Goal: Information Seeking & Learning: Learn about a topic

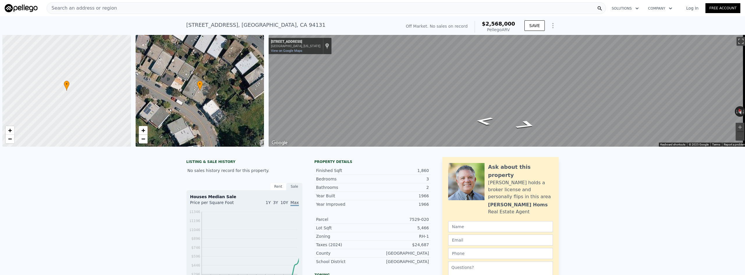
scroll to position [0, 2]
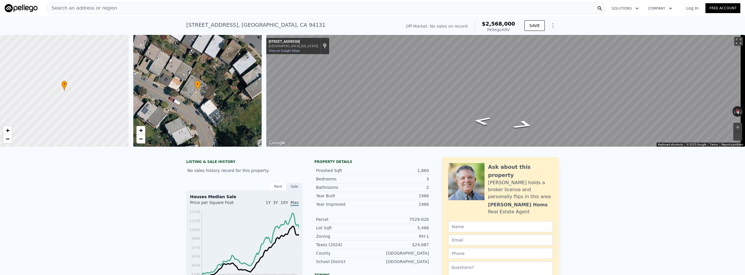
click at [164, 9] on div "Search an address or region" at bounding box center [326, 8] width 559 height 12
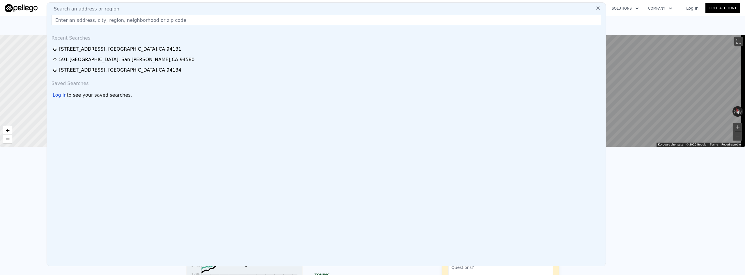
type input "2441"
checkbox input "false"
checkbox input "true"
type input "$ 2,549,000"
type input "$ 30,003"
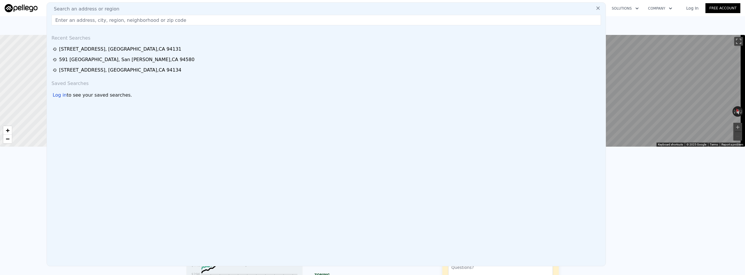
drag, startPoint x: 164, startPoint y: 9, endPoint x: 137, endPoint y: 19, distance: 27.8
click at [137, 19] on input "text" at bounding box center [326, 20] width 549 height 10
paste input "[STREET_ADDRESS][US_STATE]"
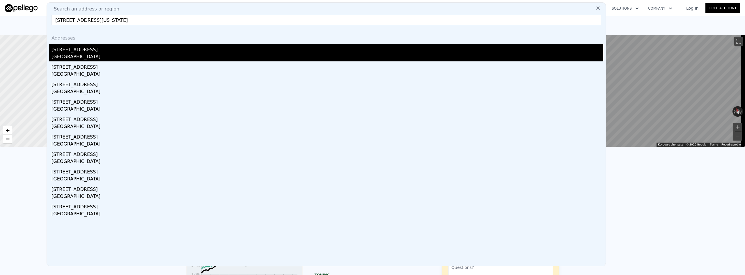
type input "[STREET_ADDRESS][US_STATE]"
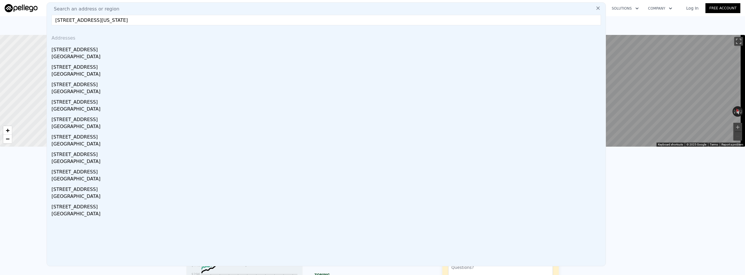
drag, startPoint x: 114, startPoint y: 52, endPoint x: 245, endPoint y: 91, distance: 136.9
click at [114, 52] on div "[STREET_ADDRESS]" at bounding box center [328, 48] width 552 height 9
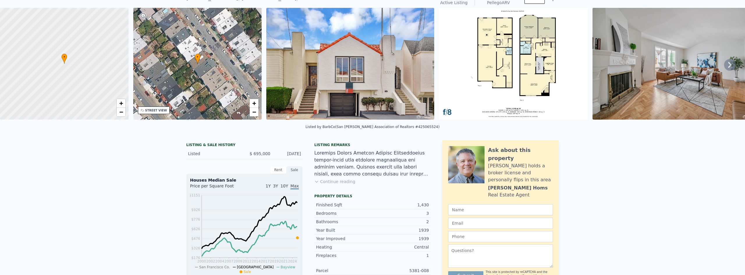
scroll to position [2, 0]
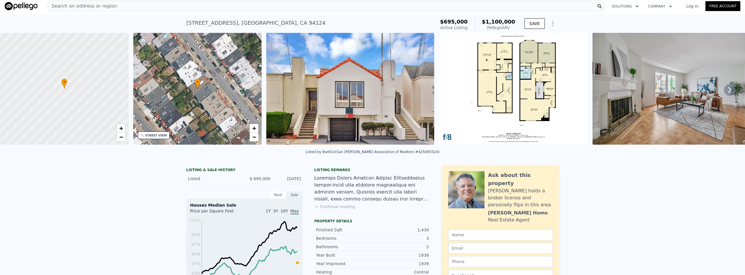
click at [297, 78] on img at bounding box center [513, 89] width 149 height 112
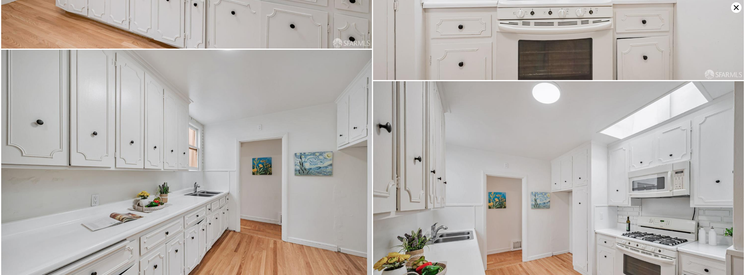
scroll to position [1478, 0]
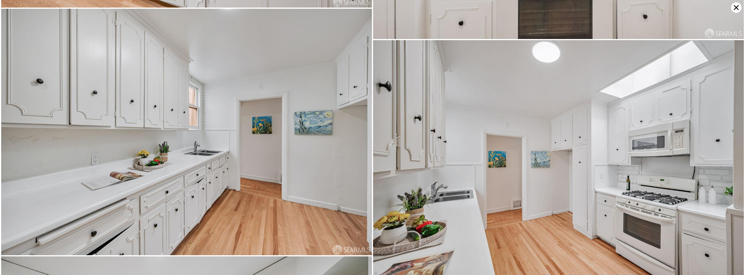
click at [297, 7] on icon at bounding box center [736, 7] width 10 height 10
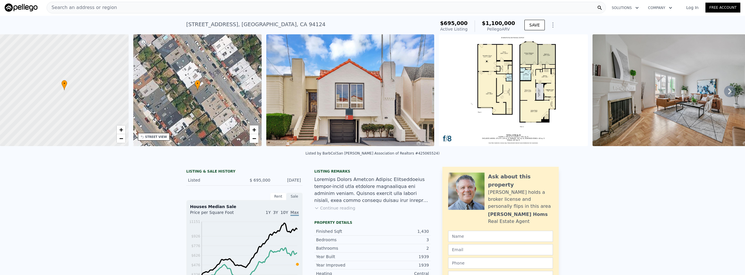
scroll to position [0, 0]
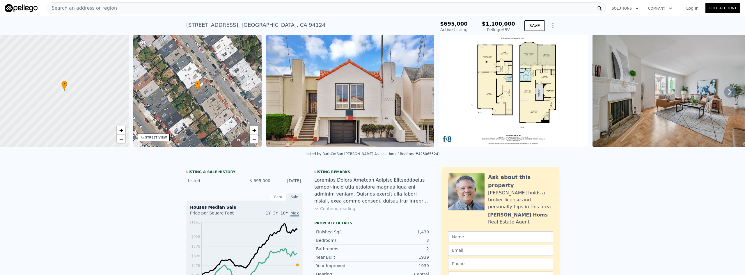
click at [253, 132] on span "+" at bounding box center [254, 130] width 4 height 7
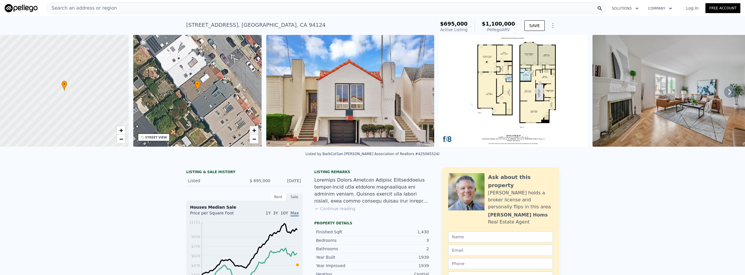
click at [253, 132] on span "+" at bounding box center [254, 130] width 4 height 7
click at [254, 140] on span "−" at bounding box center [254, 138] width 4 height 7
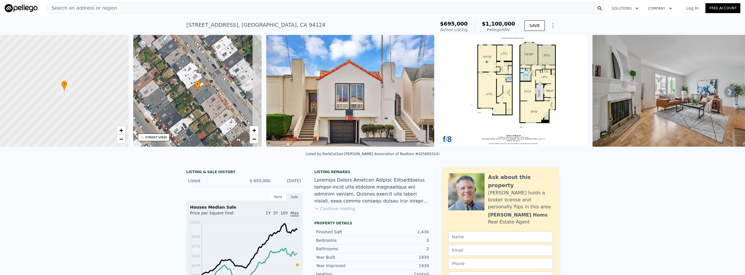
click at [254, 139] on span "−" at bounding box center [254, 138] width 4 height 7
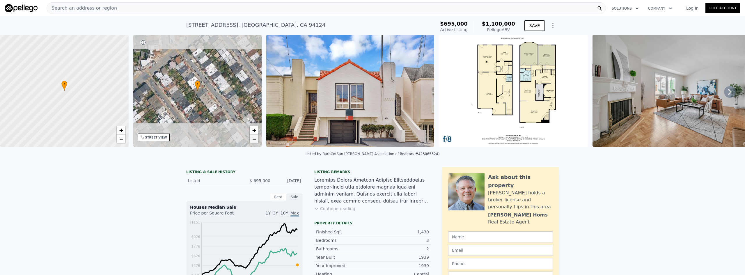
click at [254, 139] on span "−" at bounding box center [254, 138] width 4 height 7
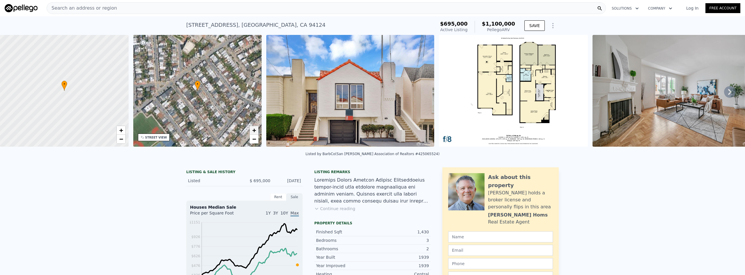
click at [252, 128] on span "+" at bounding box center [254, 130] width 4 height 7
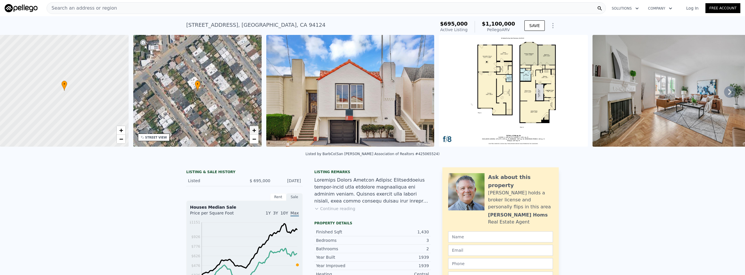
click at [252, 128] on span "+" at bounding box center [254, 130] width 4 height 7
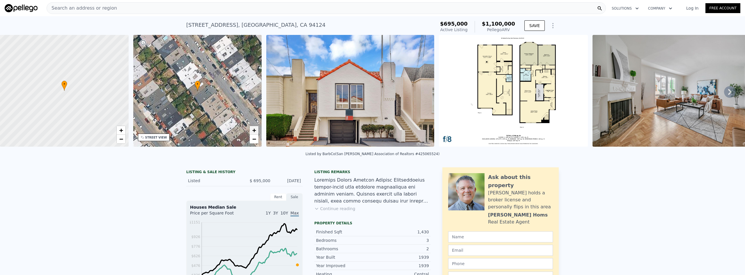
click at [252, 128] on span "+" at bounding box center [254, 130] width 4 height 7
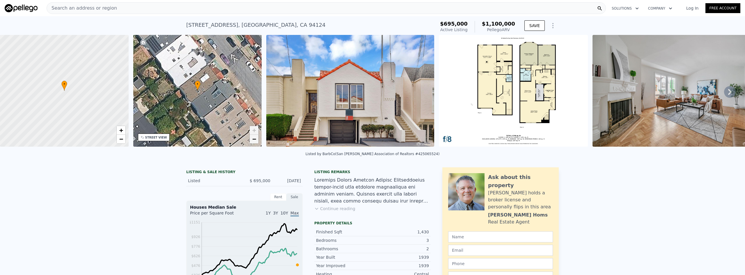
click at [254, 139] on span "−" at bounding box center [254, 138] width 4 height 7
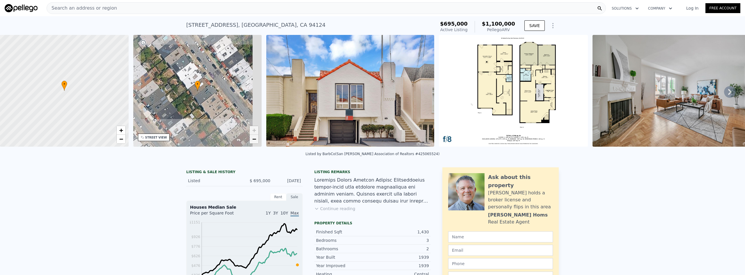
click at [254, 139] on span "−" at bounding box center [254, 138] width 4 height 7
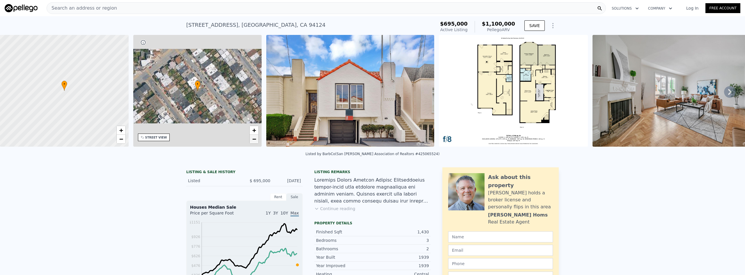
click at [254, 139] on span "−" at bounding box center [254, 138] width 4 height 7
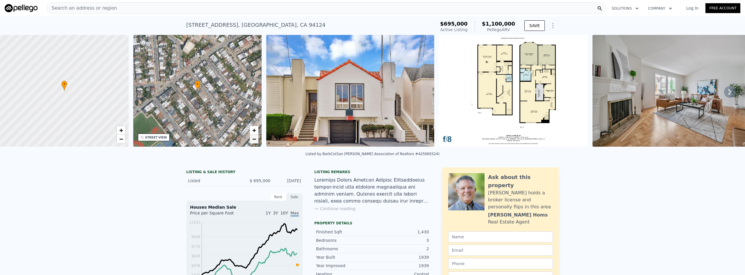
click at [253, 139] on span "−" at bounding box center [254, 138] width 4 height 7
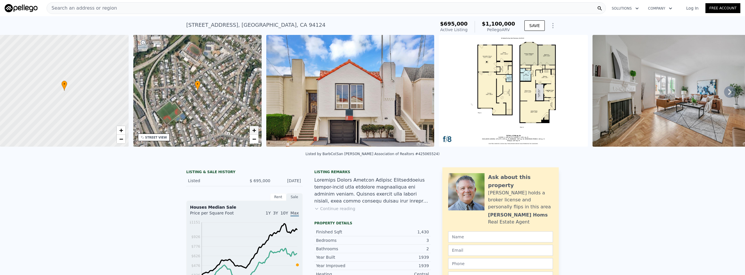
click at [253, 130] on span "+" at bounding box center [254, 130] width 4 height 7
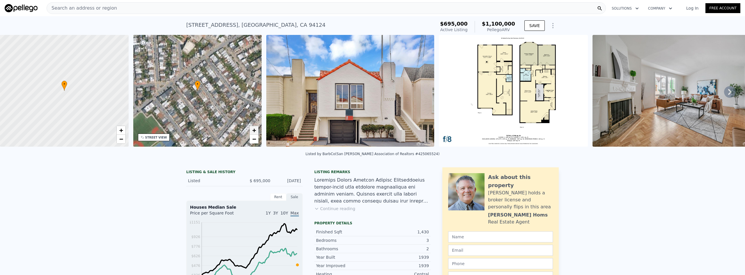
click at [253, 130] on span "+" at bounding box center [254, 130] width 4 height 7
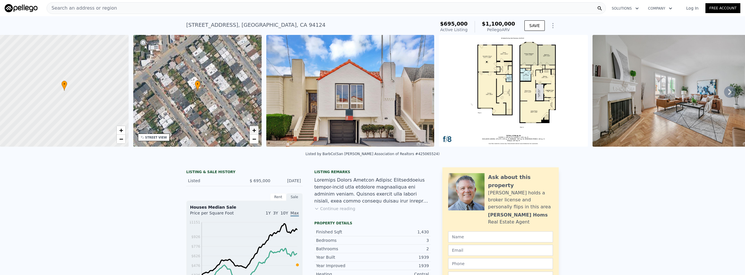
click at [253, 130] on span "+" at bounding box center [254, 130] width 4 height 7
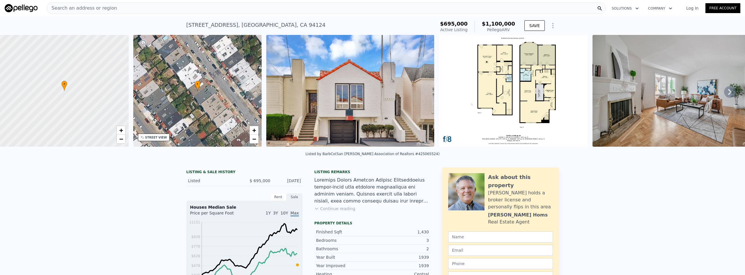
click at [150, 137] on div "STREET VIEW" at bounding box center [156, 137] width 22 height 4
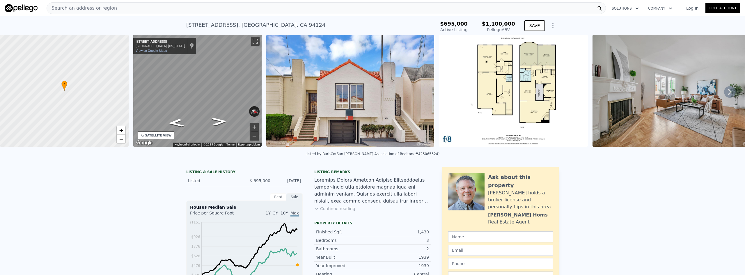
click at [155, 134] on div "SATELLITE VIEW" at bounding box center [158, 135] width 26 height 4
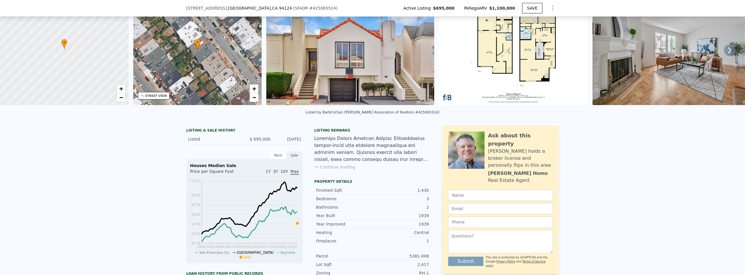
scroll to position [27, 0]
